Goal: Task Accomplishment & Management: Manage account settings

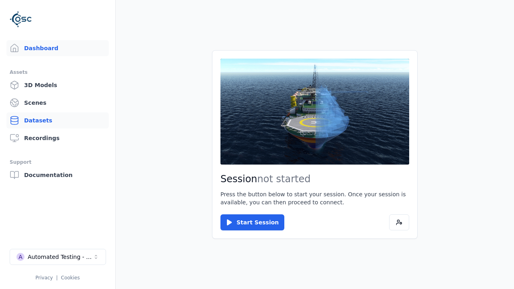
click at [57, 120] on link "Datasets" at bounding box center [57, 120] width 102 height 16
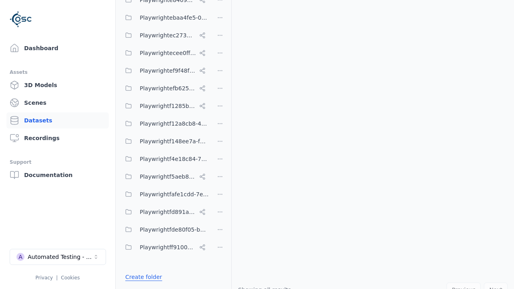
click at [141, 277] on link "Create folder" at bounding box center [143, 277] width 37 height 8
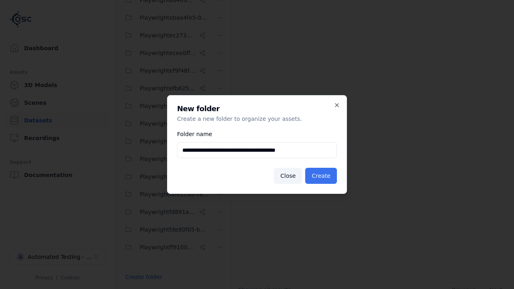
type input "**********"
click at [323, 176] on button "Create" at bounding box center [321, 176] width 32 height 16
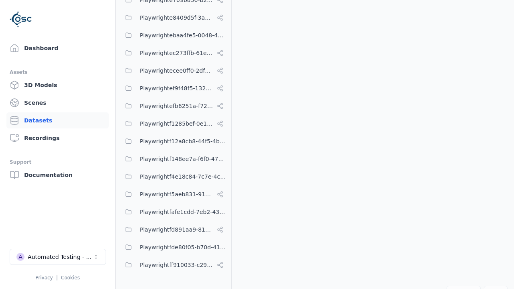
scroll to position [4348, 0]
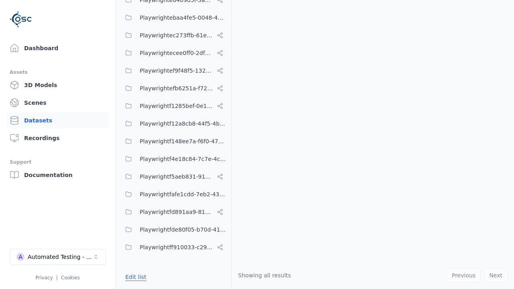
click at [134, 277] on button "Edit list" at bounding box center [135, 277] width 31 height 14
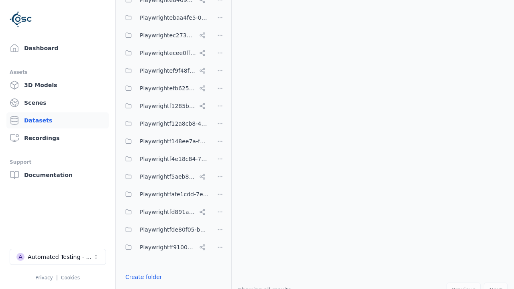
click at [220, 145] on html "Support Dashboard Assets 3D Models Scenes Datasets Recordings Support Documenta…" at bounding box center [257, 144] width 514 height 289
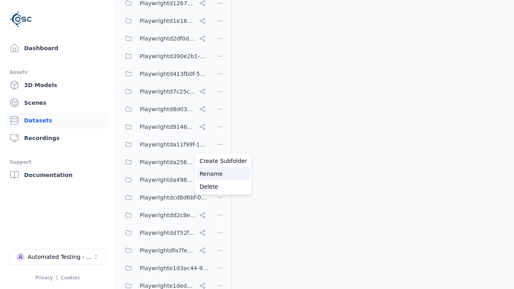
click at [220, 174] on div "Rename" at bounding box center [223, 173] width 54 height 13
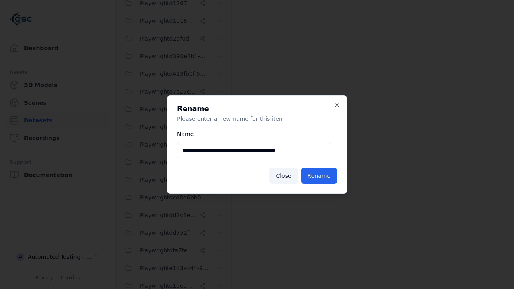
click at [254, 150] on input "**********" at bounding box center [254, 150] width 154 height 16
type input "**********"
click at [321, 176] on button "Rename" at bounding box center [319, 176] width 36 height 16
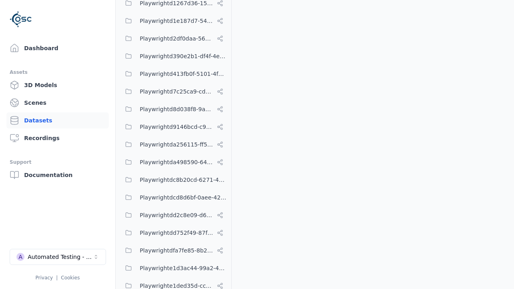
scroll to position [4348, 0]
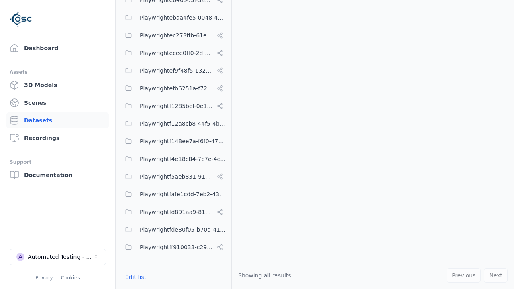
click at [134, 277] on button "Edit list" at bounding box center [135, 277] width 31 height 14
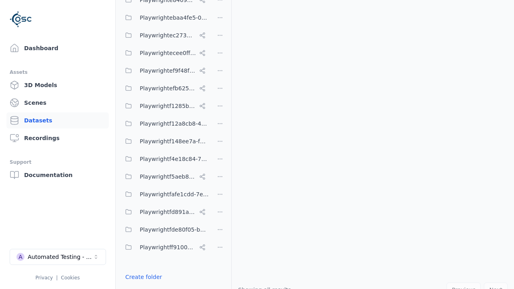
click at [220, 145] on html "Support Dashboard Assets 3D Models Scenes Datasets Recordings Support Documenta…" at bounding box center [257, 144] width 514 height 289
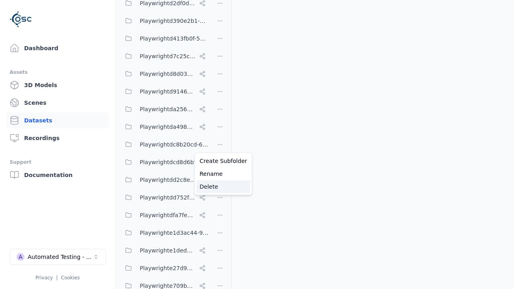
click at [220, 187] on div "Delete" at bounding box center [223, 186] width 54 height 13
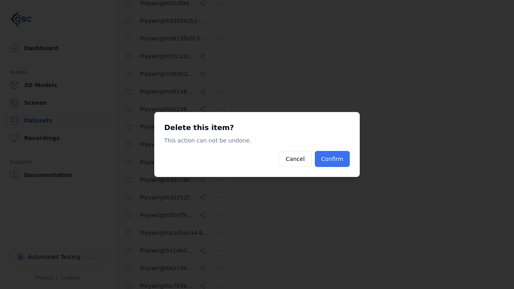
click at [333, 159] on button "Confirm" at bounding box center [332, 159] width 35 height 16
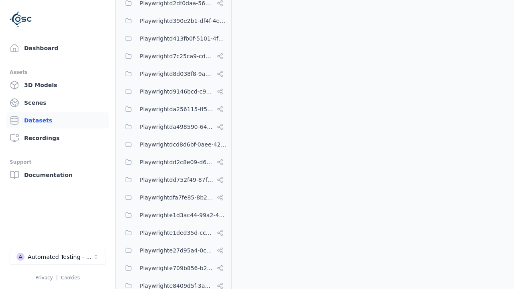
scroll to position [4330, 0]
